Goal: Entertainment & Leisure: Consume media (video, audio)

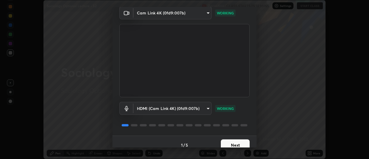
scroll to position [30, 0]
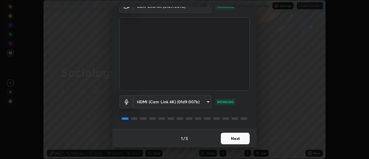
click at [231, 136] on button "Next" at bounding box center [235, 139] width 29 height 12
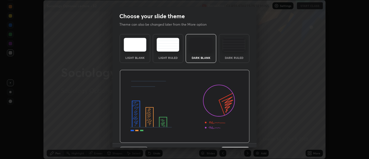
click at [231, 138] on img at bounding box center [185, 106] width 130 height 73
click at [232, 139] on img at bounding box center [185, 106] width 130 height 73
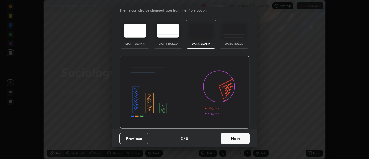
click at [235, 140] on button "Next" at bounding box center [235, 139] width 29 height 12
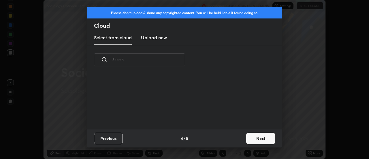
click at [235, 139] on div "Previous 4 / 5 Next" at bounding box center [184, 138] width 195 height 18
click at [250, 139] on button "Next" at bounding box center [260, 139] width 29 height 12
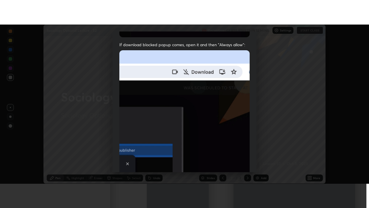
scroll to position [148, 0]
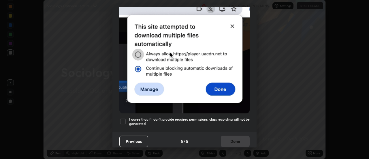
click at [121, 119] on div at bounding box center [122, 121] width 7 height 7
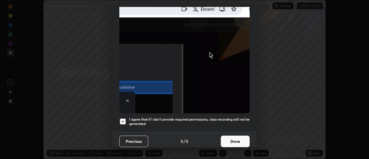
click at [229, 137] on button "Done" at bounding box center [235, 141] width 29 height 12
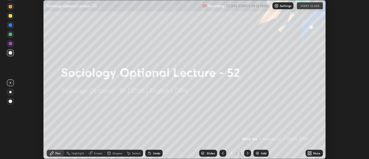
click at [311, 152] on icon at bounding box center [310, 151] width 1 height 1
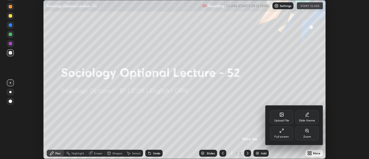
click at [280, 135] on div "Full screen" at bounding box center [281, 136] width 14 height 3
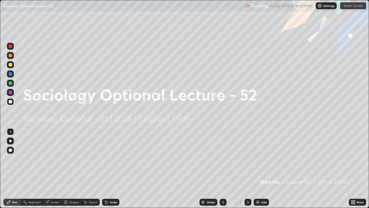
scroll to position [208, 369]
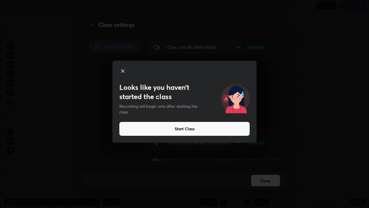
click at [198, 129] on button "Start Class" at bounding box center [184, 129] width 130 height 14
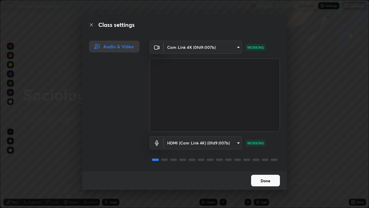
click at [262, 159] on button "Done" at bounding box center [265, 180] width 29 height 12
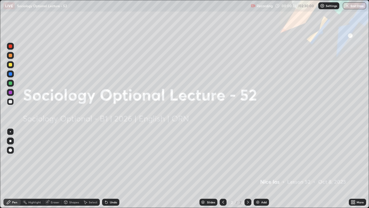
click at [257, 159] on img at bounding box center [257, 201] width 5 height 5
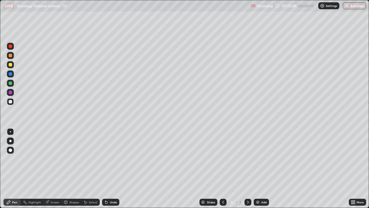
click at [53, 159] on div "Eraser" at bounding box center [55, 201] width 9 height 3
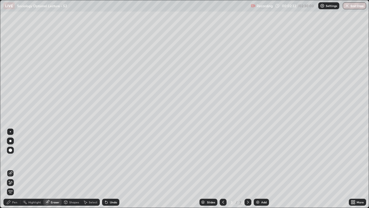
click at [13, 159] on div "Pen" at bounding box center [14, 201] width 5 height 3
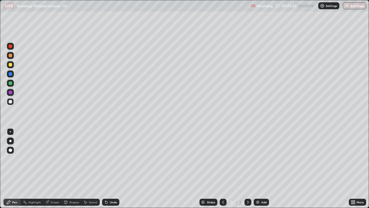
click at [257, 159] on img at bounding box center [257, 201] width 5 height 5
click at [223, 159] on icon at bounding box center [223, 201] width 5 height 5
click at [222, 159] on icon at bounding box center [223, 201] width 5 height 5
click at [247, 159] on icon at bounding box center [248, 201] width 5 height 5
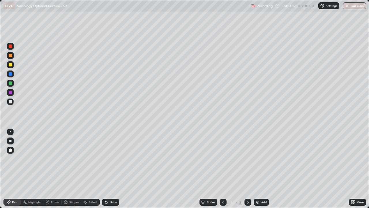
click at [247, 159] on icon at bounding box center [248, 201] width 5 height 5
click at [222, 159] on icon at bounding box center [223, 201] width 2 height 3
click at [247, 159] on icon at bounding box center [248, 201] width 5 height 5
click at [248, 159] on icon at bounding box center [248, 201] width 2 height 3
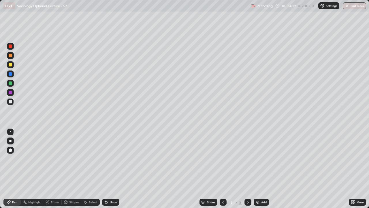
click at [257, 159] on img at bounding box center [257, 201] width 5 height 5
